Goal: Task Accomplishment & Management: Complete application form

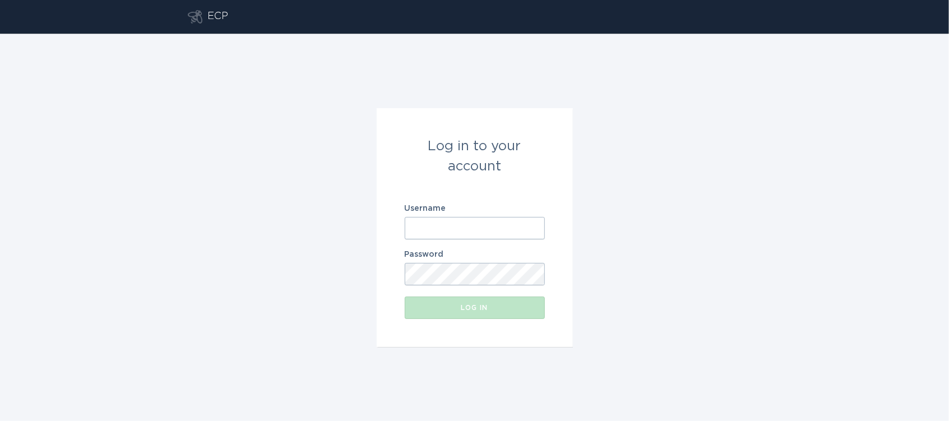
type input "[EMAIL_ADDRESS][DOMAIN_NAME]"
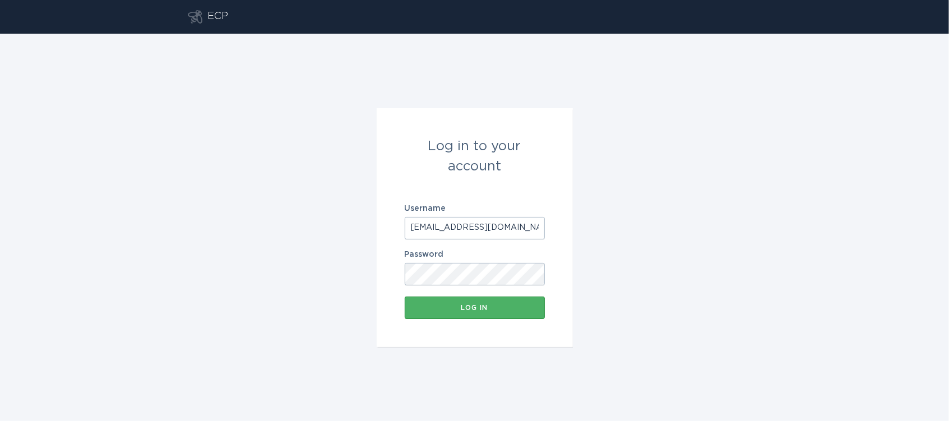
click at [444, 304] on div "Log in" at bounding box center [474, 307] width 129 height 7
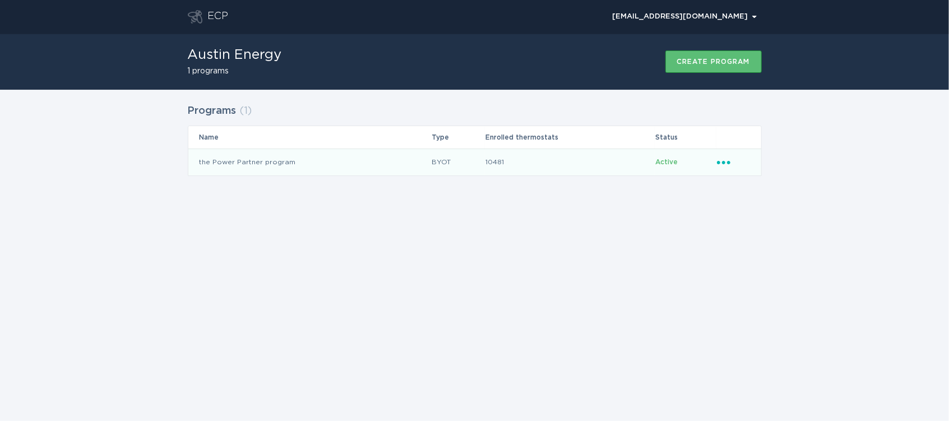
click at [323, 167] on td "the Power Partner program" at bounding box center [309, 161] width 243 height 27
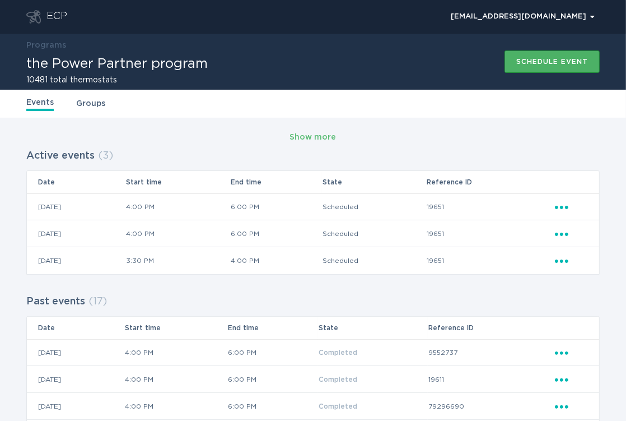
click at [532, 66] on button "Schedule event" at bounding box center [552, 61] width 95 height 22
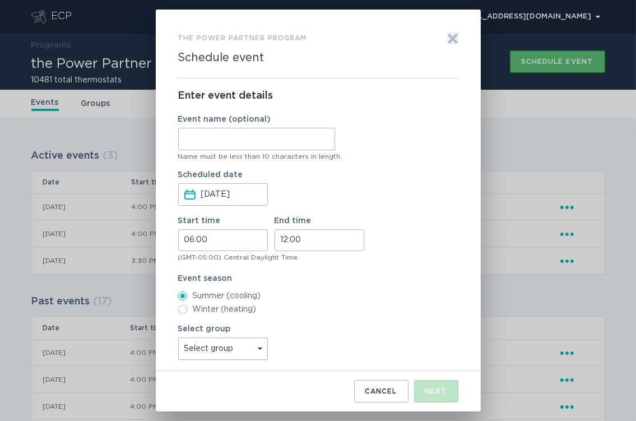
click at [236, 134] on input "Event name (optional)" at bounding box center [256, 139] width 157 height 22
type input "WH"
click at [192, 245] on input "06:00" at bounding box center [223, 240] width 90 height 22
click at [192, 323] on li "16" at bounding box center [194, 319] width 31 height 13
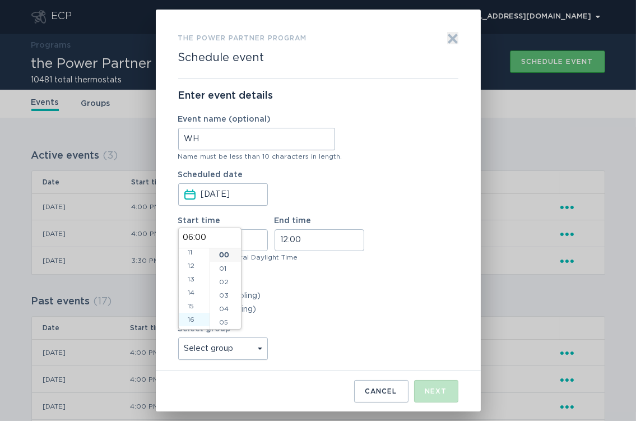
type input "16:00"
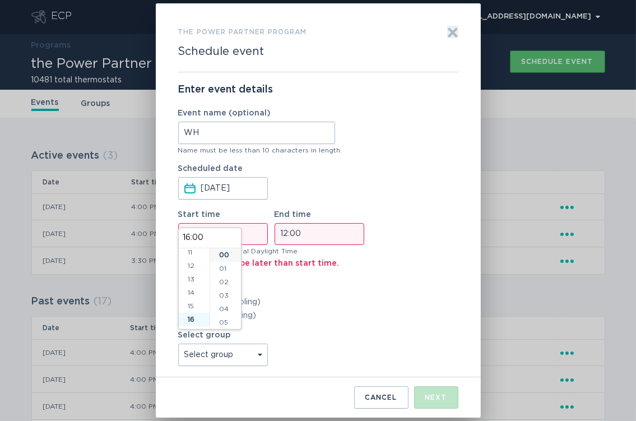
scroll to position [215, 0]
click at [283, 237] on input "12:00" at bounding box center [320, 234] width 90 height 22
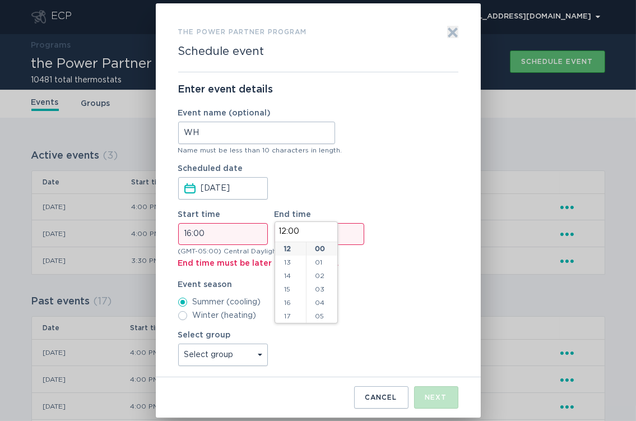
scroll to position [231, 0]
click at [286, 259] on li "18" at bounding box center [290, 259] width 31 height 13
type input "18:00"
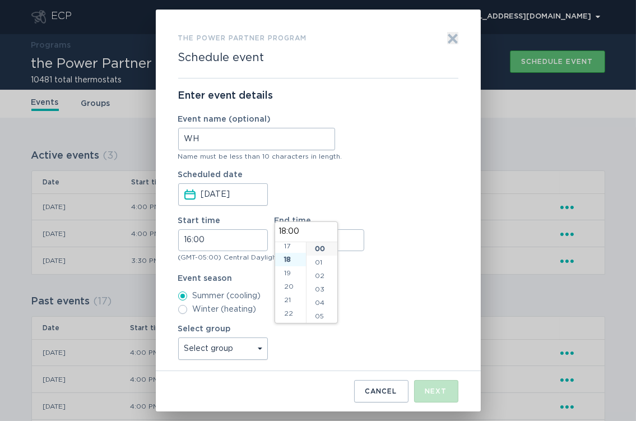
scroll to position [242, 0]
click at [396, 296] on label "Summer (cooling)" at bounding box center [318, 295] width 280 height 9
click at [187, 296] on input "Summer (cooling)" at bounding box center [182, 295] width 9 height 9
click at [259, 346] on select "Select group Whisper Hollow All thermostats High Point DND - Test DND - Pending…" at bounding box center [223, 348] width 90 height 22
select select "275fe029f442435fa047d9d4e3c7b5b6"
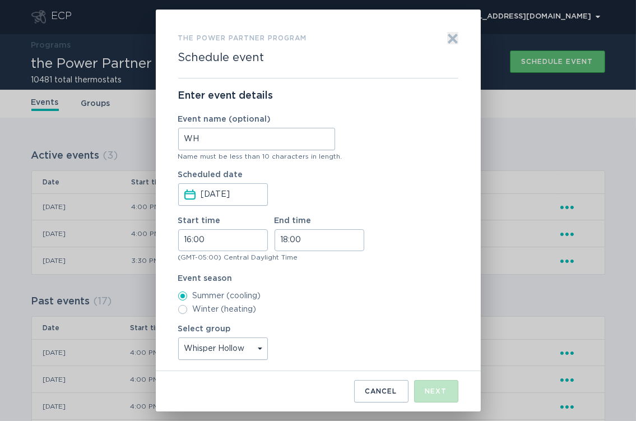
click at [178, 337] on select "Select group Whisper Hollow All thermostats High Point DND - Test DND - Pending…" at bounding box center [223, 348] width 90 height 22
click at [434, 388] on div "Next" at bounding box center [436, 391] width 22 height 7
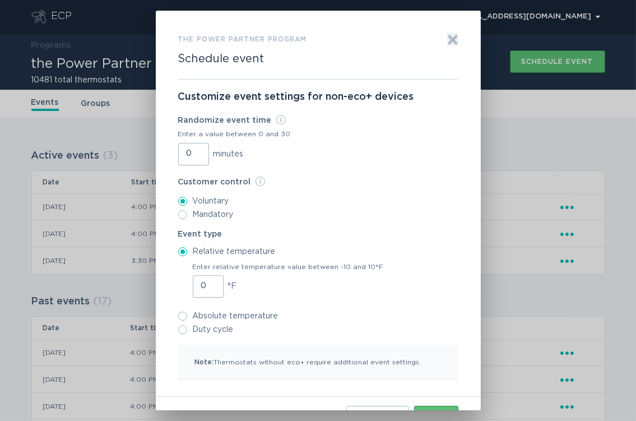
click at [181, 154] on input "0" at bounding box center [193, 154] width 31 height 22
type input "30"
click at [206, 278] on input "0" at bounding box center [208, 286] width 31 height 22
click at [208, 283] on input "1" at bounding box center [208, 286] width 31 height 22
type input "2"
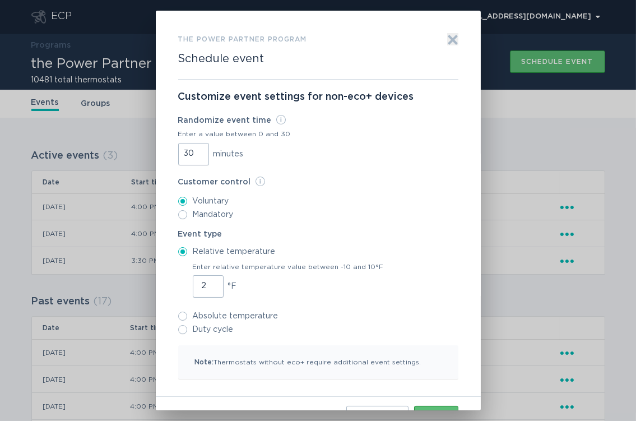
click at [208, 283] on input "2" at bounding box center [208, 286] width 31 height 22
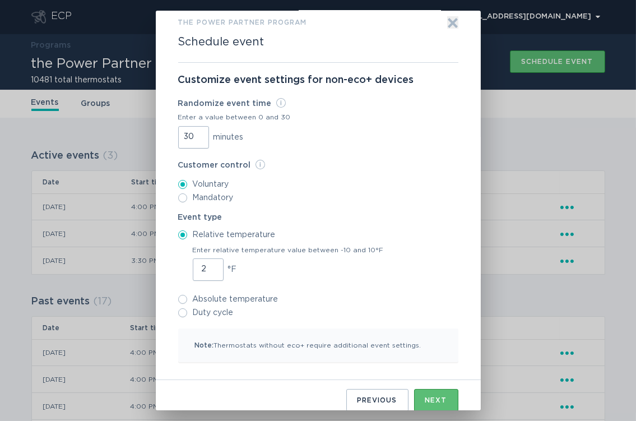
scroll to position [26, 0]
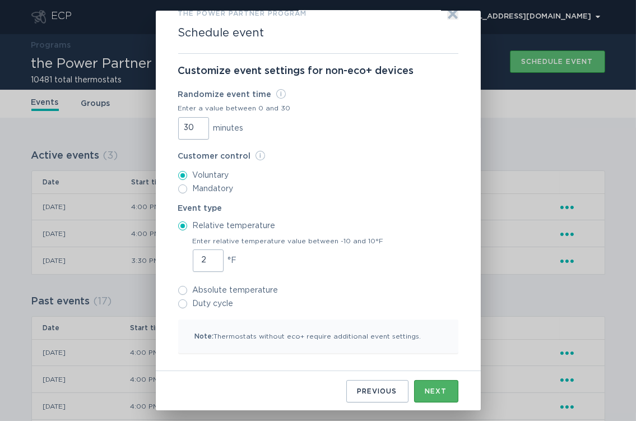
click at [426, 383] on button "Next" at bounding box center [436, 391] width 44 height 22
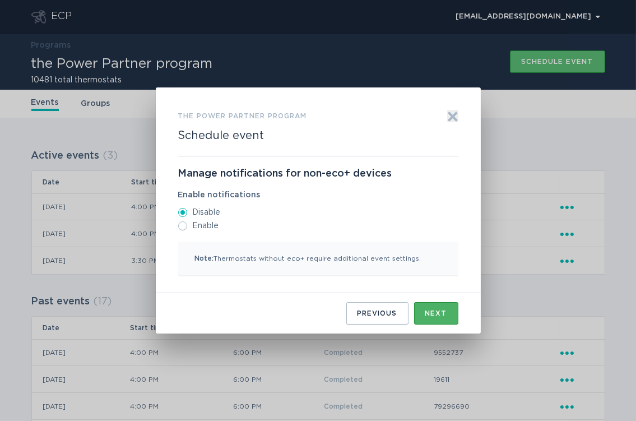
click at [433, 307] on button "Next" at bounding box center [436, 313] width 44 height 22
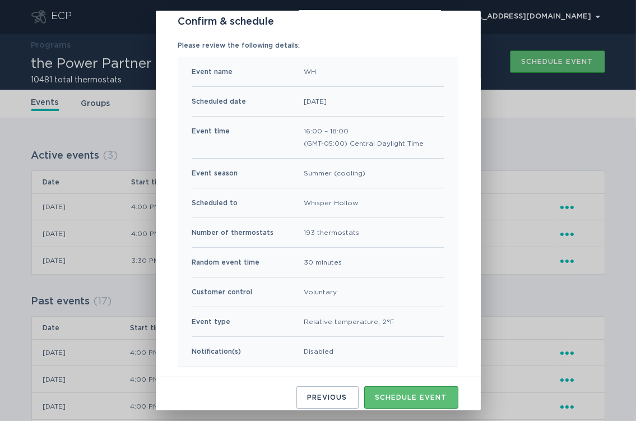
scroll to position [81, 0]
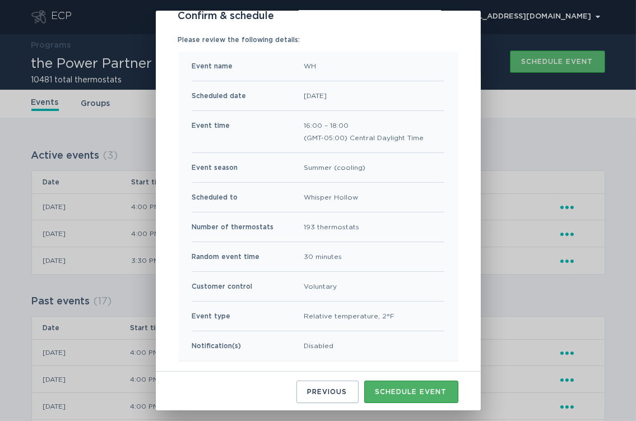
click at [386, 392] on div "Schedule event" at bounding box center [411, 391] width 72 height 7
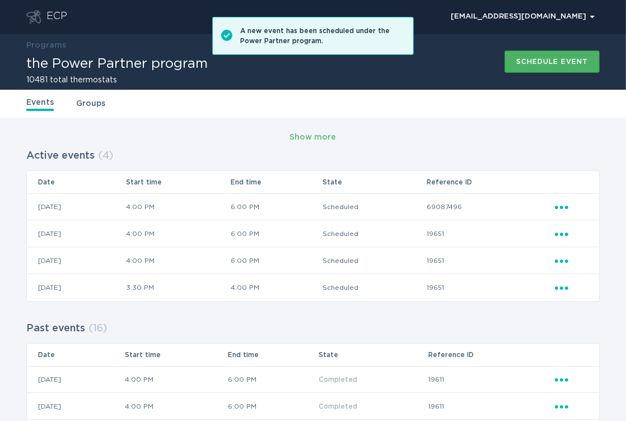
click at [542, 61] on div "Schedule event" at bounding box center [553, 61] width 72 height 7
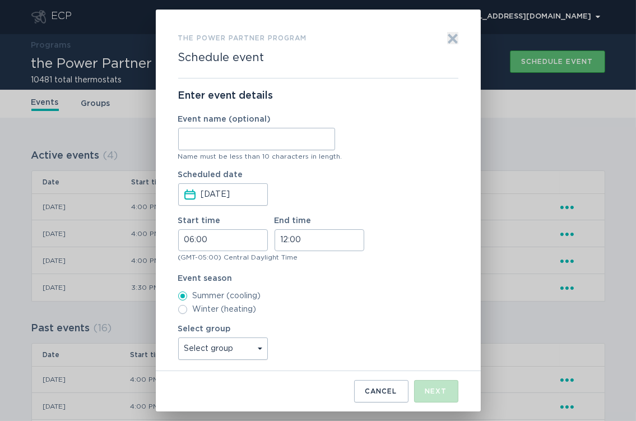
click at [280, 142] on input "Event name (optional)" at bounding box center [256, 139] width 157 height 22
type input "[PERSON_NAME]"
click at [184, 241] on input "06:00" at bounding box center [223, 240] width 90 height 22
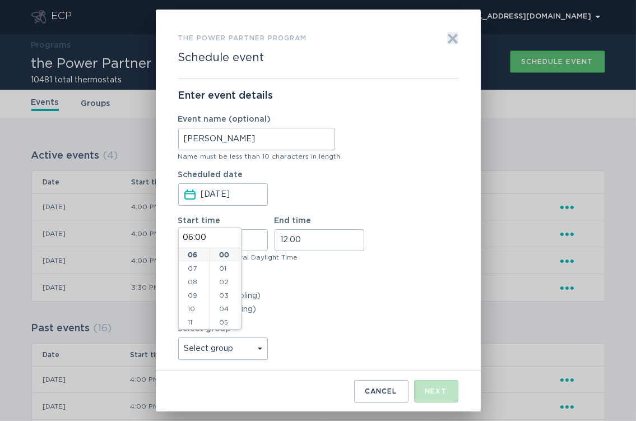
scroll to position [151, 0]
click at [196, 317] on li "16" at bounding box center [194, 319] width 31 height 13
type input "16:00"
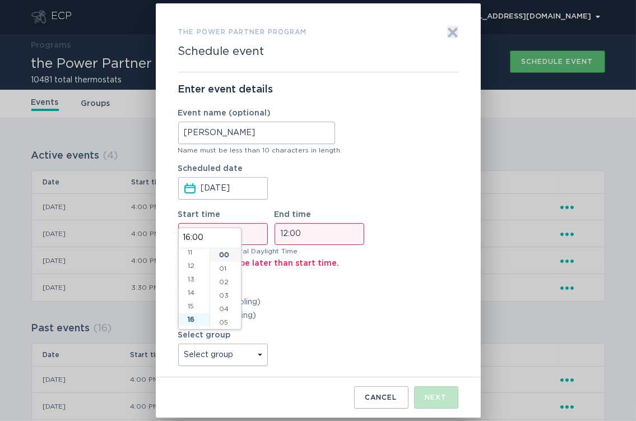
scroll to position [215, 0]
click at [282, 233] on input "12:00" at bounding box center [320, 234] width 90 height 22
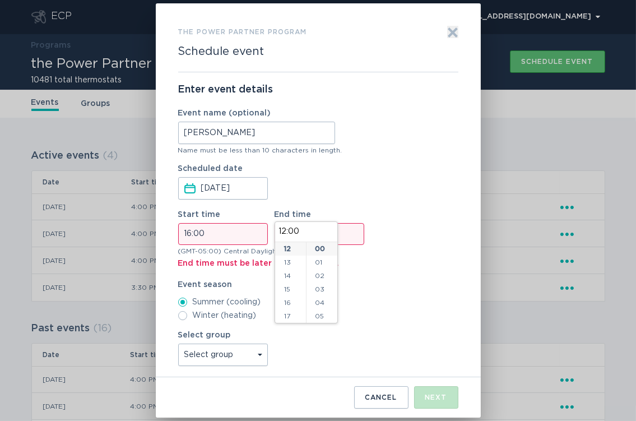
scroll to position [231, 0]
click at [287, 263] on li "18" at bounding box center [290, 259] width 31 height 13
type input "18:00"
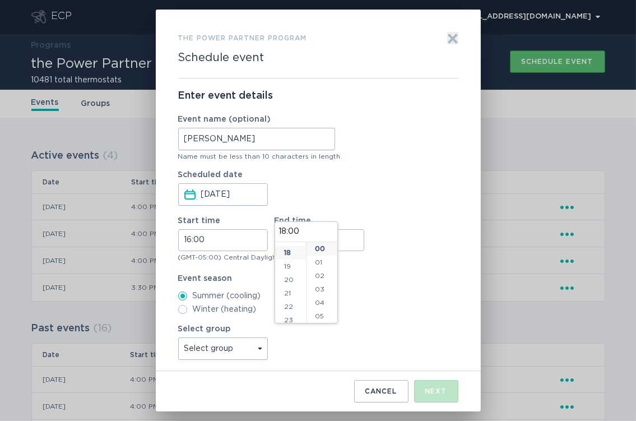
scroll to position [242, 0]
click at [402, 257] on div "(GMT-05:00) Central Daylight Time" at bounding box center [318, 257] width 280 height 7
click at [255, 349] on select "Select group Whisper Hollow All thermostats High Point DND - Test DND - Pending…" at bounding box center [223, 348] width 90 height 22
select select "4c7b4abfe2b34ebaa82c5e767258e6bb"
click at [178, 337] on select "Select group Whisper Hollow All thermostats High Point DND - Test DND - Pending…" at bounding box center [223, 348] width 90 height 22
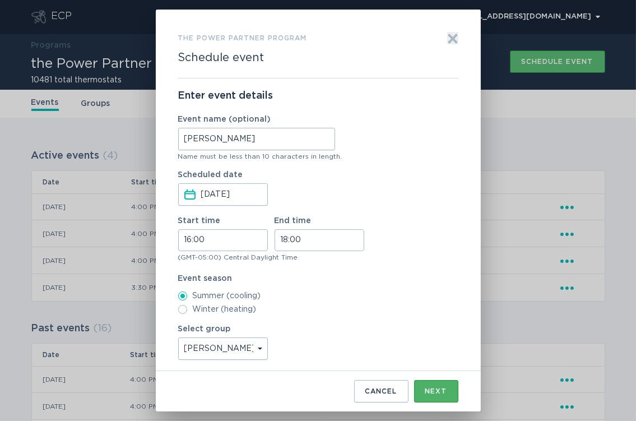
click at [442, 385] on button "Next" at bounding box center [436, 391] width 44 height 22
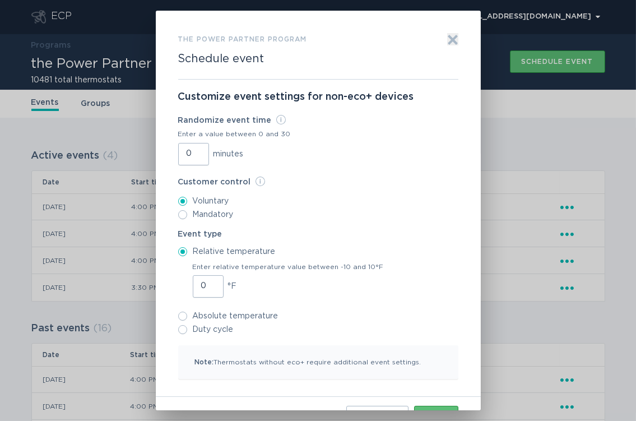
click at [180, 150] on input "0" at bounding box center [193, 154] width 31 height 22
type input "30"
click at [197, 286] on input "0" at bounding box center [208, 286] width 31 height 22
click at [208, 283] on input "1" at bounding box center [208, 286] width 31 height 22
type input "2"
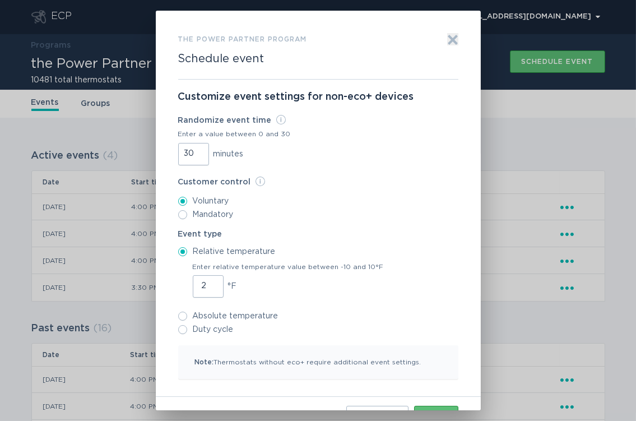
click at [208, 283] on input "2" at bounding box center [208, 286] width 31 height 22
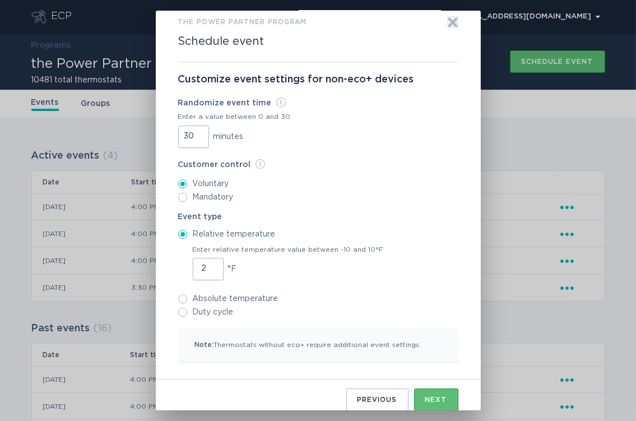
scroll to position [26, 0]
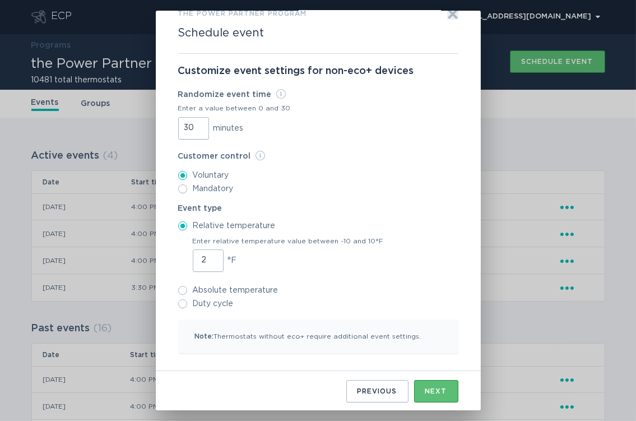
click at [425, 388] on div "Next" at bounding box center [436, 391] width 22 height 7
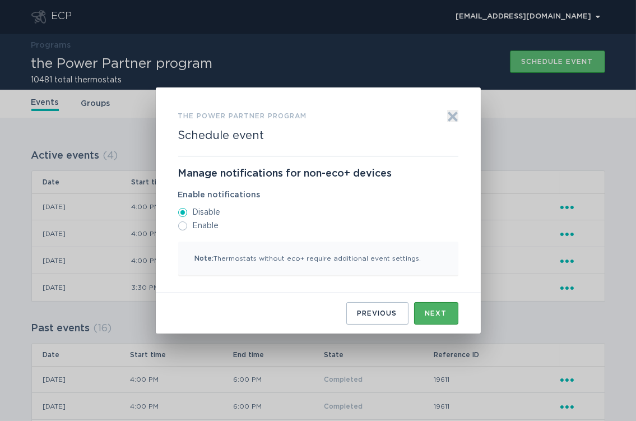
click at [429, 313] on div "Next" at bounding box center [436, 313] width 22 height 7
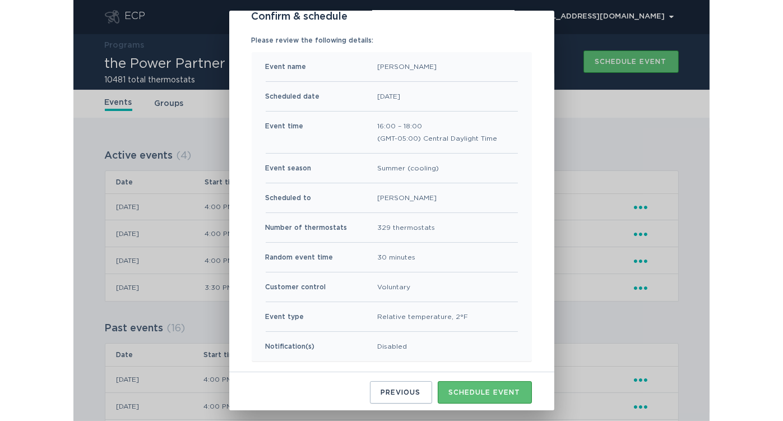
scroll to position [81, 0]
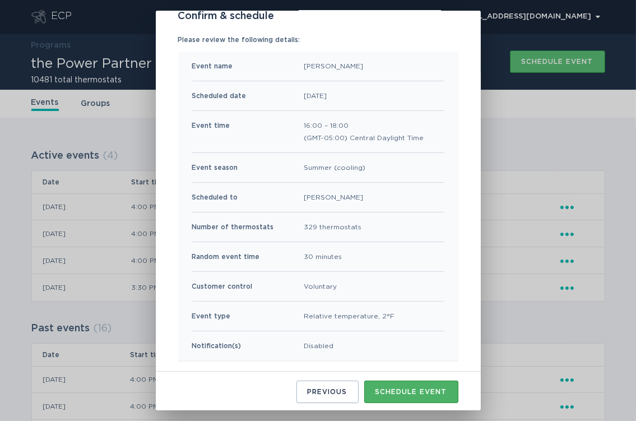
click at [393, 384] on button "Schedule event" at bounding box center [411, 391] width 94 height 22
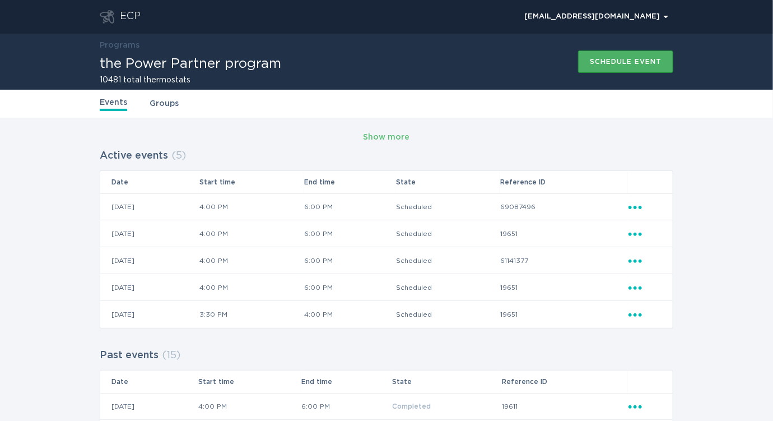
click at [595, 62] on div "Schedule event" at bounding box center [626, 61] width 72 height 7
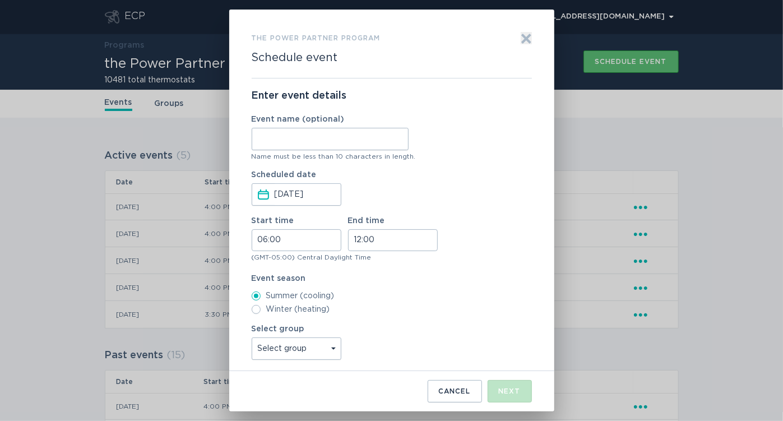
click at [355, 134] on input "Event name (optional)" at bounding box center [330, 139] width 157 height 22
type input "Agave"
click at [261, 239] on input "06:00" at bounding box center [297, 240] width 90 height 22
click at [264, 314] on li "16" at bounding box center [267, 319] width 31 height 13
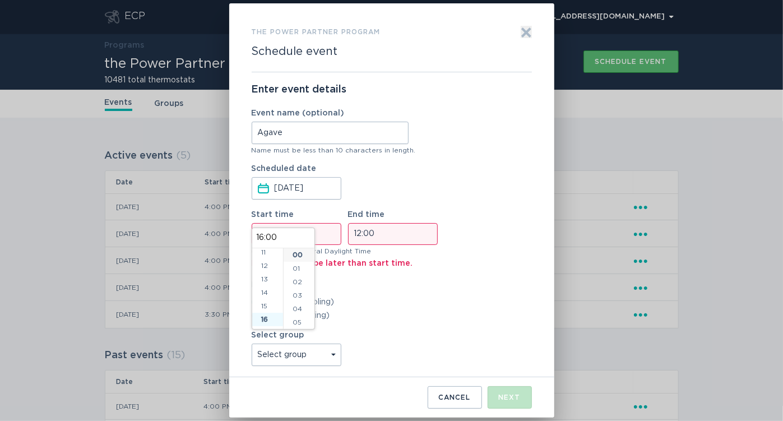
type input "16:00"
click at [359, 236] on input "12:00" at bounding box center [393, 234] width 90 height 22
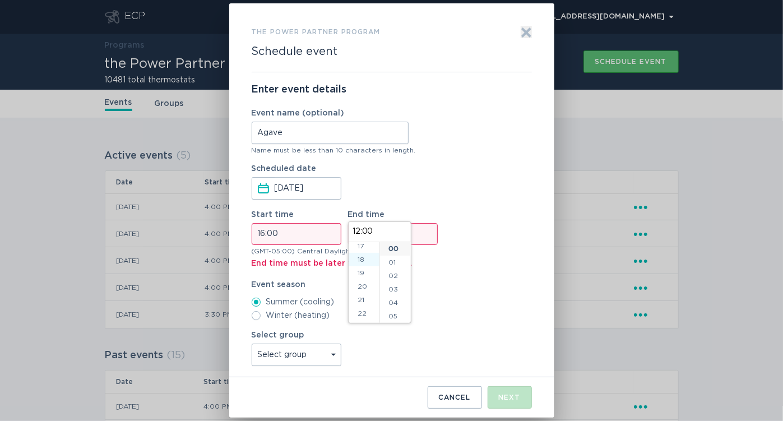
click at [362, 259] on li "18" at bounding box center [364, 259] width 31 height 13
type input "18:00"
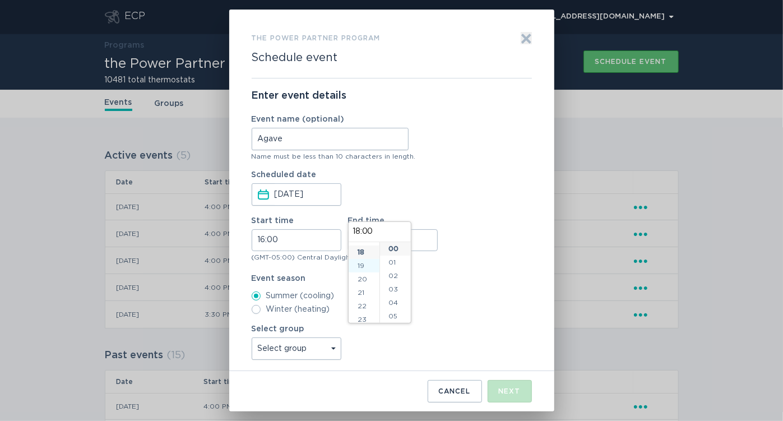
scroll to position [242, 0]
drag, startPoint x: 465, startPoint y: 299, endPoint x: 430, endPoint y: 313, distance: 37.8
click at [466, 299] on label "Summer (cooling)" at bounding box center [392, 295] width 280 height 9
click at [261, 299] on input "Summer (cooling)" at bounding box center [256, 295] width 9 height 9
click at [315, 342] on select "Select group Whisper Hollow All thermostats High Point DND - Test DND - Pending…" at bounding box center [297, 348] width 90 height 22
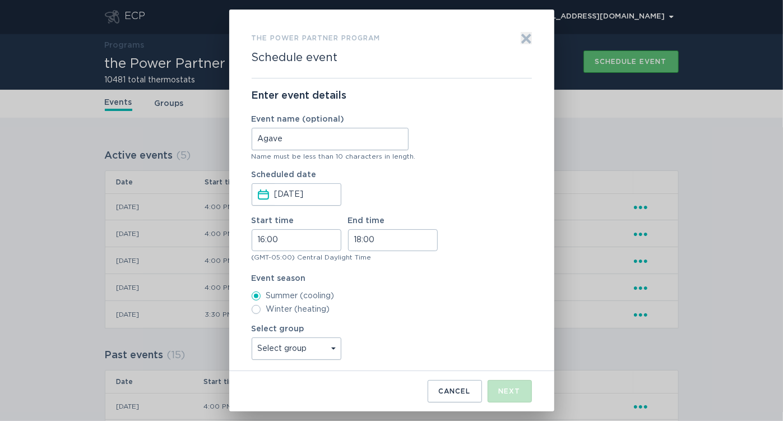
click at [446, 202] on div "Scheduled date [DATE] Press the down arrow key to interact with the calendar an…" at bounding box center [392, 188] width 280 height 35
click at [308, 344] on select "Select group Whisper Hollow All thermostats High Point DND - Test DND - Pending…" at bounding box center [297, 348] width 90 height 22
select select "d4e68daaa0f24a49beb9002b841a67a6"
click at [252, 337] on select "Select group Whisper Hollow All thermostats High Point DND - Test DND - Pending…" at bounding box center [297, 348] width 90 height 22
click at [499, 391] on div "Next" at bounding box center [510, 391] width 22 height 7
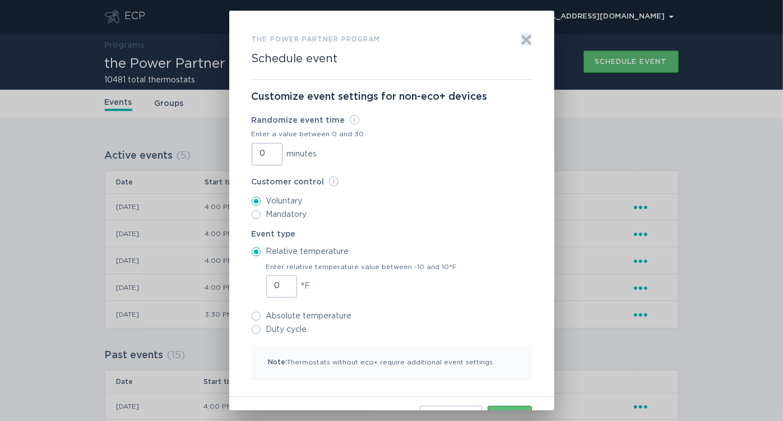
click at [252, 151] on input "0" at bounding box center [267, 154] width 31 height 22
type input "30"
click at [280, 281] on input "1" at bounding box center [281, 286] width 31 height 22
type input "2"
click at [280, 281] on input "2" at bounding box center [281, 286] width 31 height 22
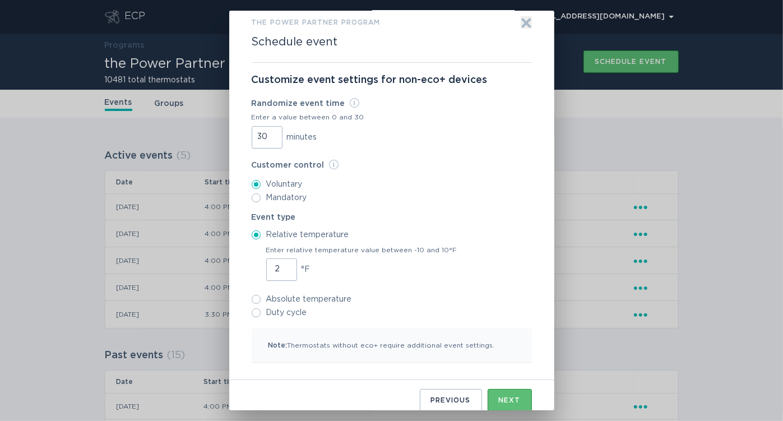
scroll to position [26, 0]
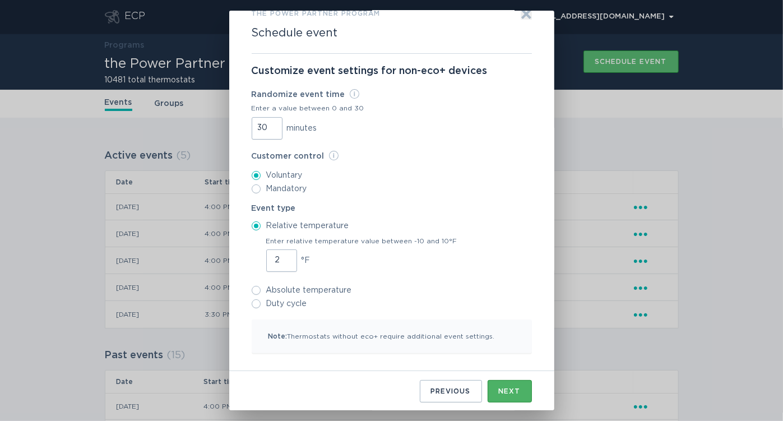
drag, startPoint x: 503, startPoint y: 386, endPoint x: 495, endPoint y: 380, distance: 9.2
click at [502, 388] on div "Next" at bounding box center [510, 391] width 22 height 7
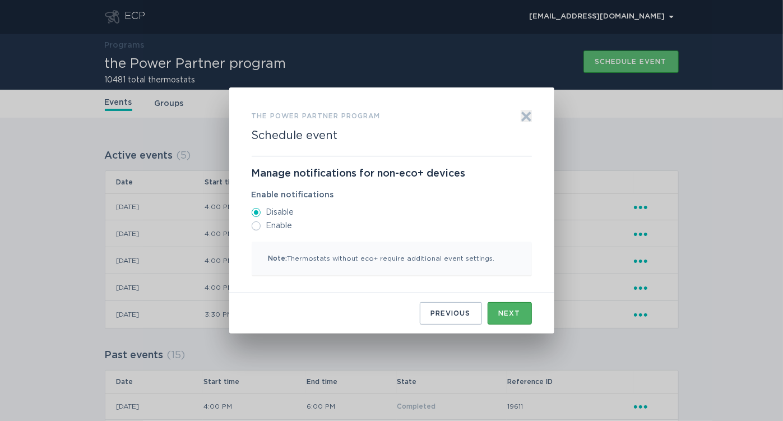
click at [519, 308] on button "Next" at bounding box center [509, 313] width 44 height 22
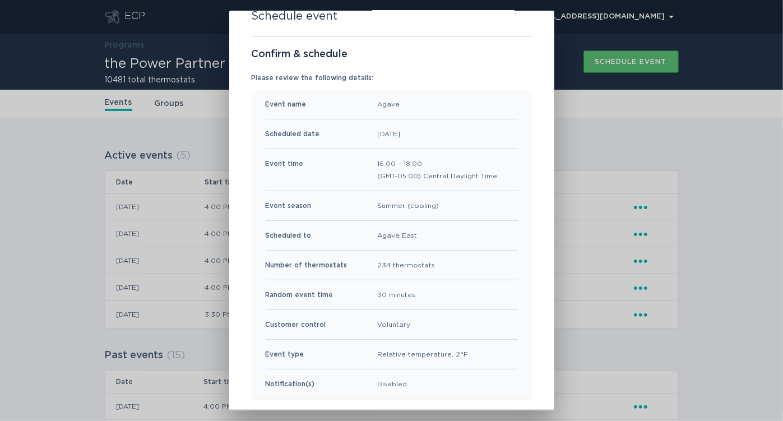
scroll to position [81, 0]
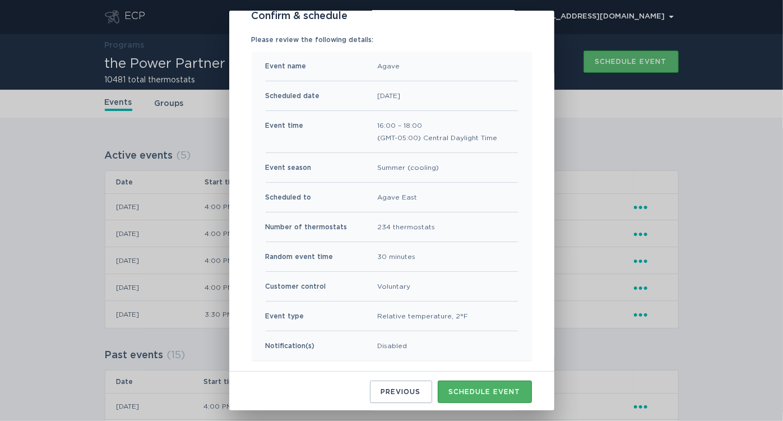
click at [457, 388] on div "Schedule event" at bounding box center [485, 391] width 72 height 7
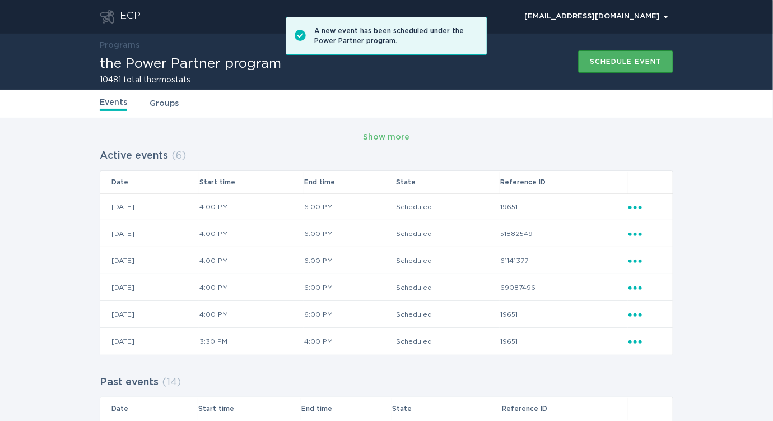
click at [596, 64] on div "Schedule event" at bounding box center [626, 61] width 72 height 7
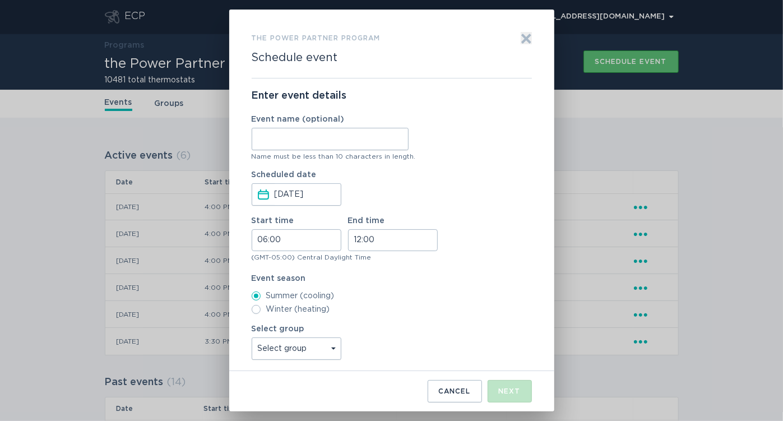
click at [327, 147] on input "Event name (optional)" at bounding box center [330, 139] width 157 height 22
type input "High Point"
click at [258, 236] on input "06:00" at bounding box center [297, 240] width 90 height 22
click at [266, 288] on li "16" at bounding box center [267, 285] width 31 height 13
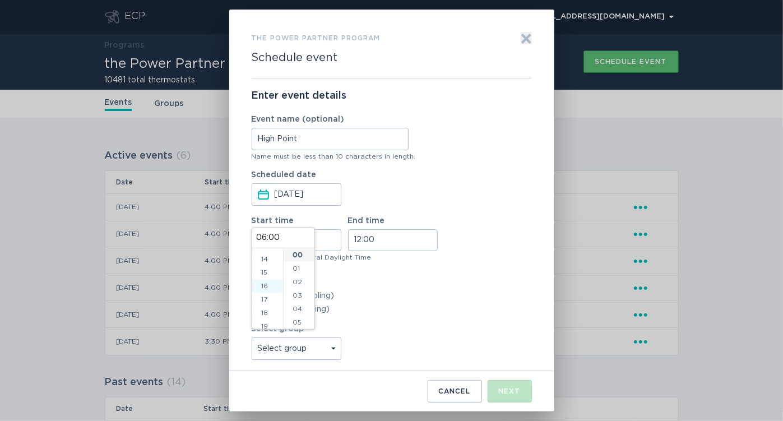
type input "16:00"
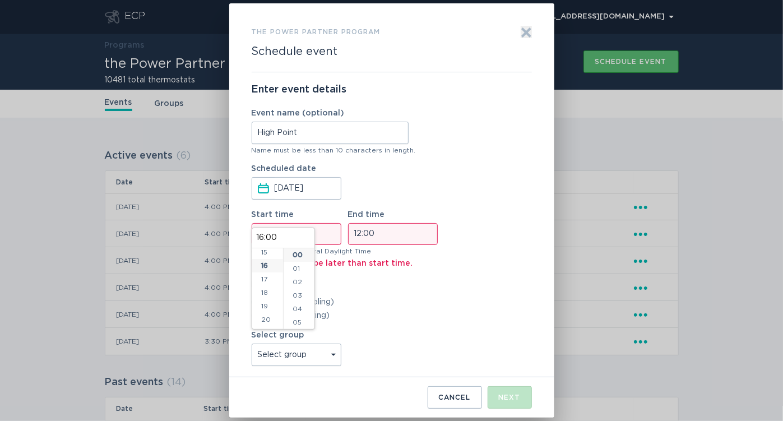
scroll to position [215, 0]
click at [358, 227] on input "12:00" at bounding box center [393, 234] width 90 height 22
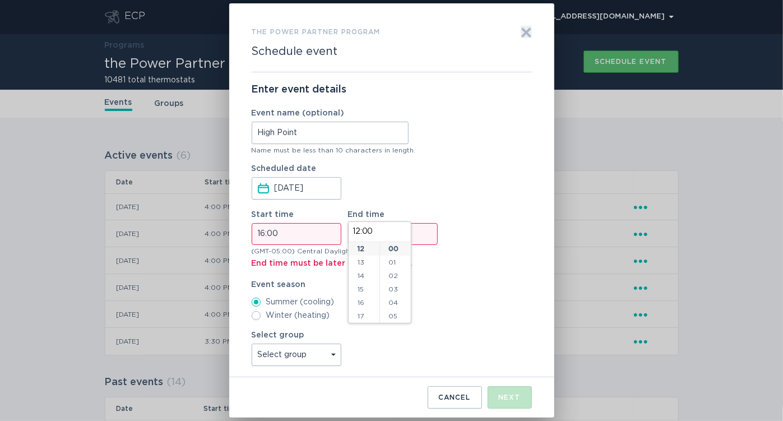
scroll to position [231, 0]
click at [365, 260] on li "18" at bounding box center [364, 259] width 31 height 13
type input "18:00"
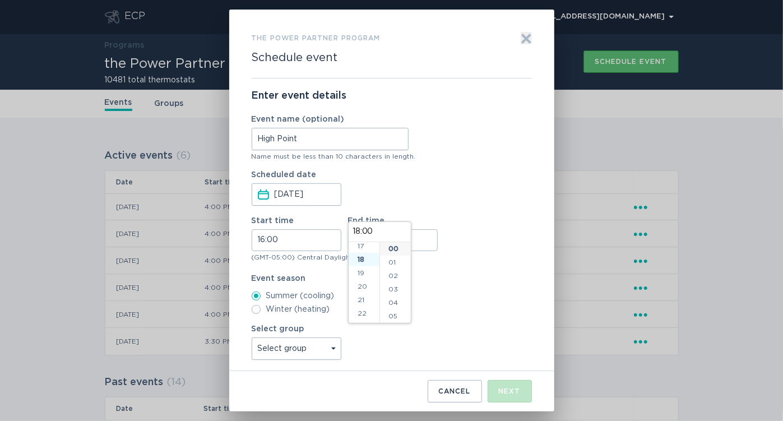
scroll to position [242, 0]
click at [449, 300] on div "Summer (cooling) Winter (heating)" at bounding box center [392, 302] width 280 height 22
click at [324, 340] on select "Select group Whisper Hollow All thermostats High Point DND - Test DND - Pending…" at bounding box center [297, 348] width 90 height 22
select select "3124351f5c3d4c9295d2153e43e32fc4"
click at [252, 337] on select "Select group Whisper Hollow All thermostats High Point DND - Test DND - Pending…" at bounding box center [297, 348] width 90 height 22
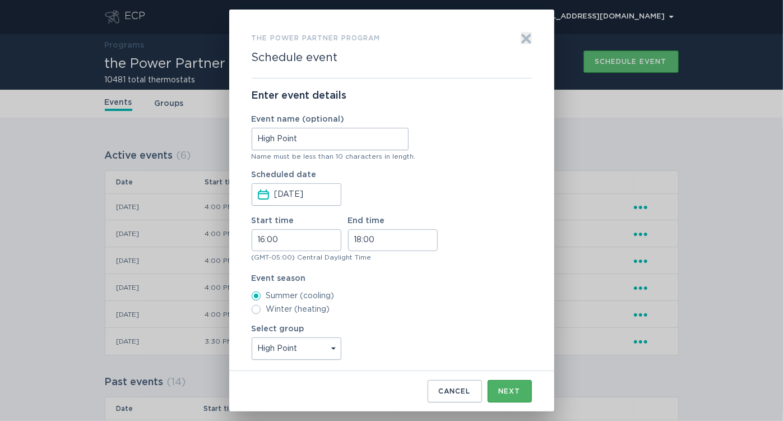
click at [502, 389] on div "Next" at bounding box center [510, 391] width 22 height 7
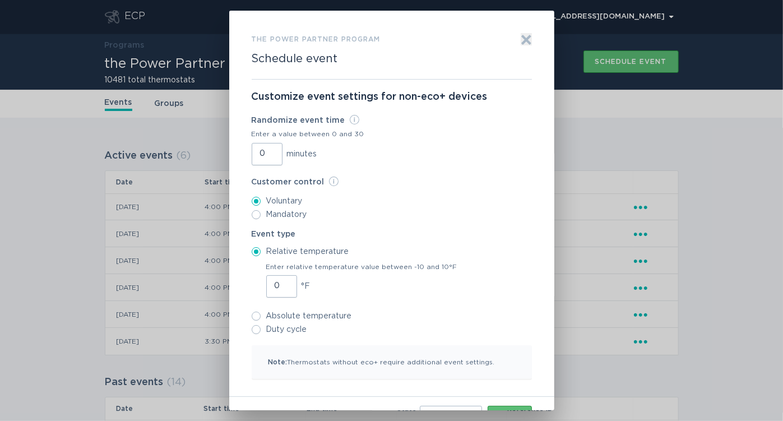
click at [252, 154] on input "0" at bounding box center [267, 154] width 31 height 22
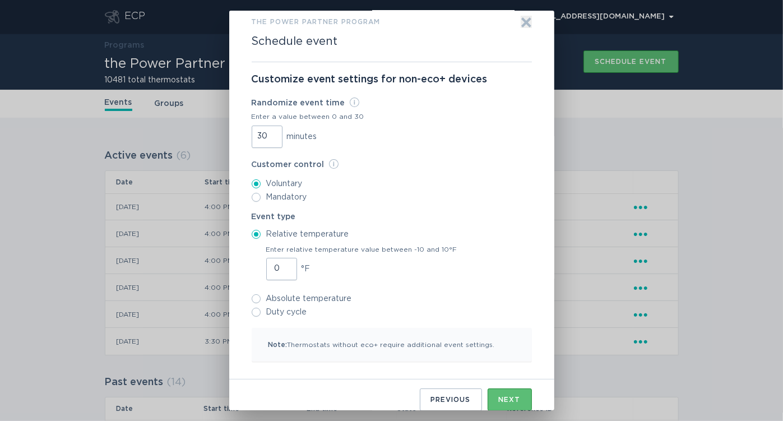
scroll to position [26, 0]
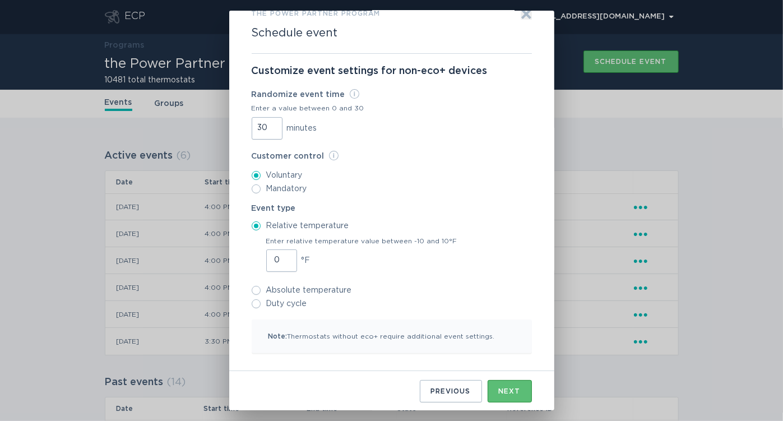
type input "30"
click at [282, 258] on input "1" at bounding box center [281, 260] width 31 height 22
type input "2"
click at [282, 257] on input "2" at bounding box center [281, 260] width 31 height 22
click at [513, 388] on div "Next" at bounding box center [510, 391] width 22 height 7
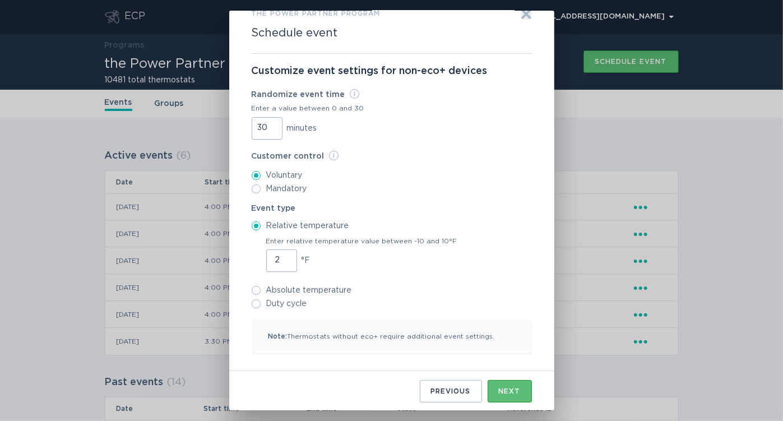
scroll to position [0, 0]
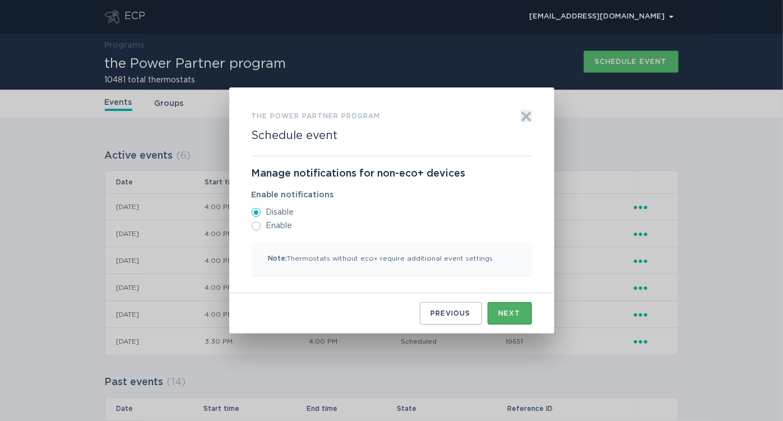
click at [493, 313] on button "Next" at bounding box center [509, 313] width 44 height 22
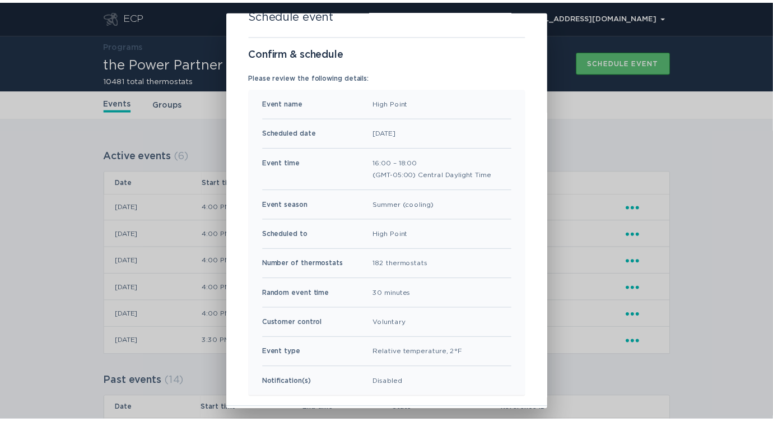
scroll to position [81, 0]
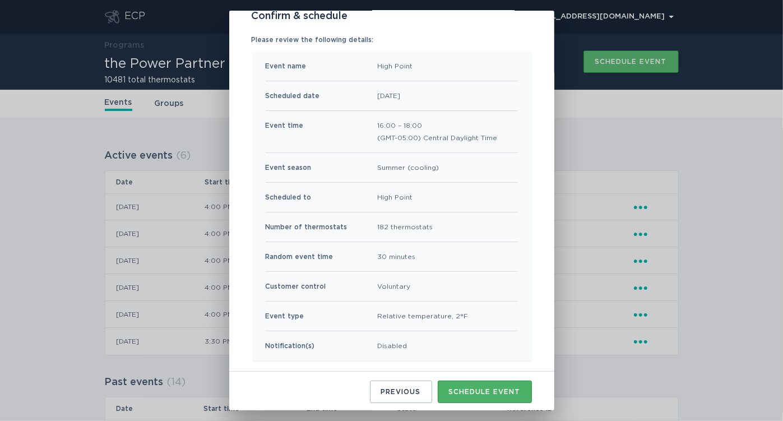
click at [482, 393] on div "Schedule event" at bounding box center [485, 391] width 72 height 7
